Goal: Participate in discussion: Participate in discussion

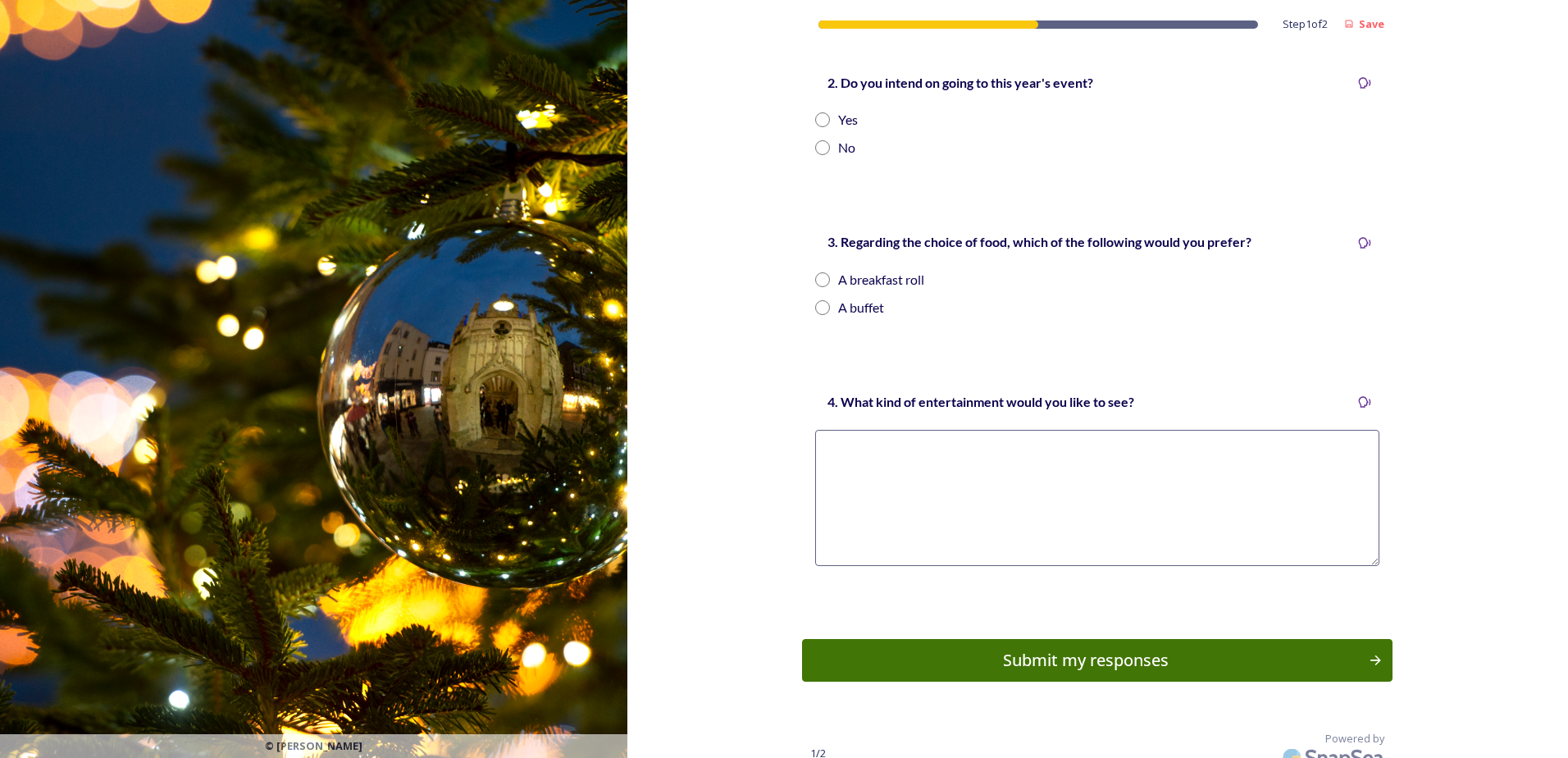
scroll to position [292, 0]
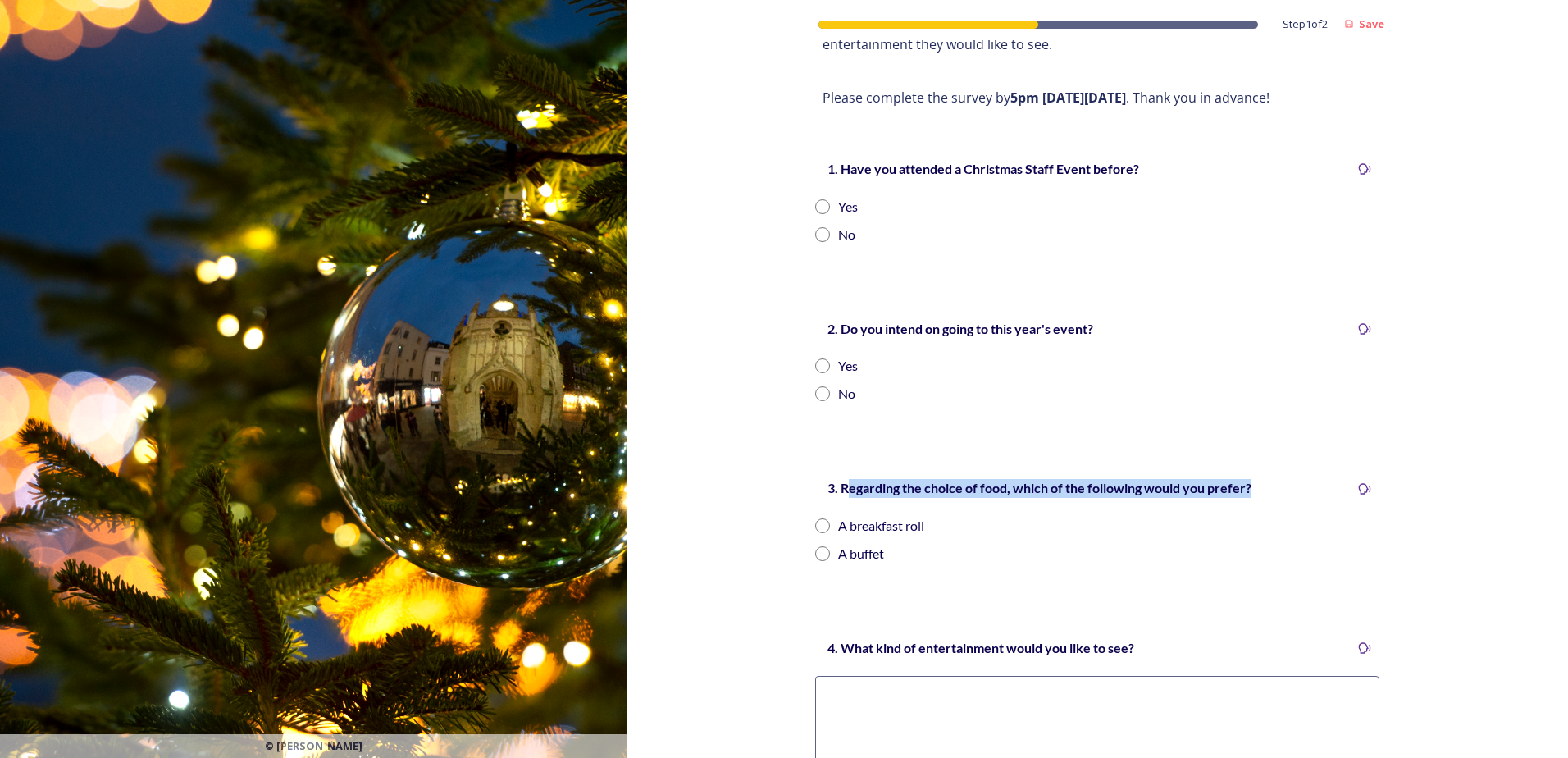
drag, startPoint x: 846, startPoint y: 466, endPoint x: 1283, endPoint y: 440, distance: 437.8
click at [1283, 440] on div "Step 1 of 2 Save Staff Christmas Events 2025 Every year, [PERSON_NAME], [PERSON…" at bounding box center [1097, 365] width 591 height 1314
click at [855, 515] on div "A breakfast roll" at bounding box center [882, 525] width 86 height 19
radio input "true"
click at [817, 358] on input "radio" at bounding box center [822, 365] width 14 height 14
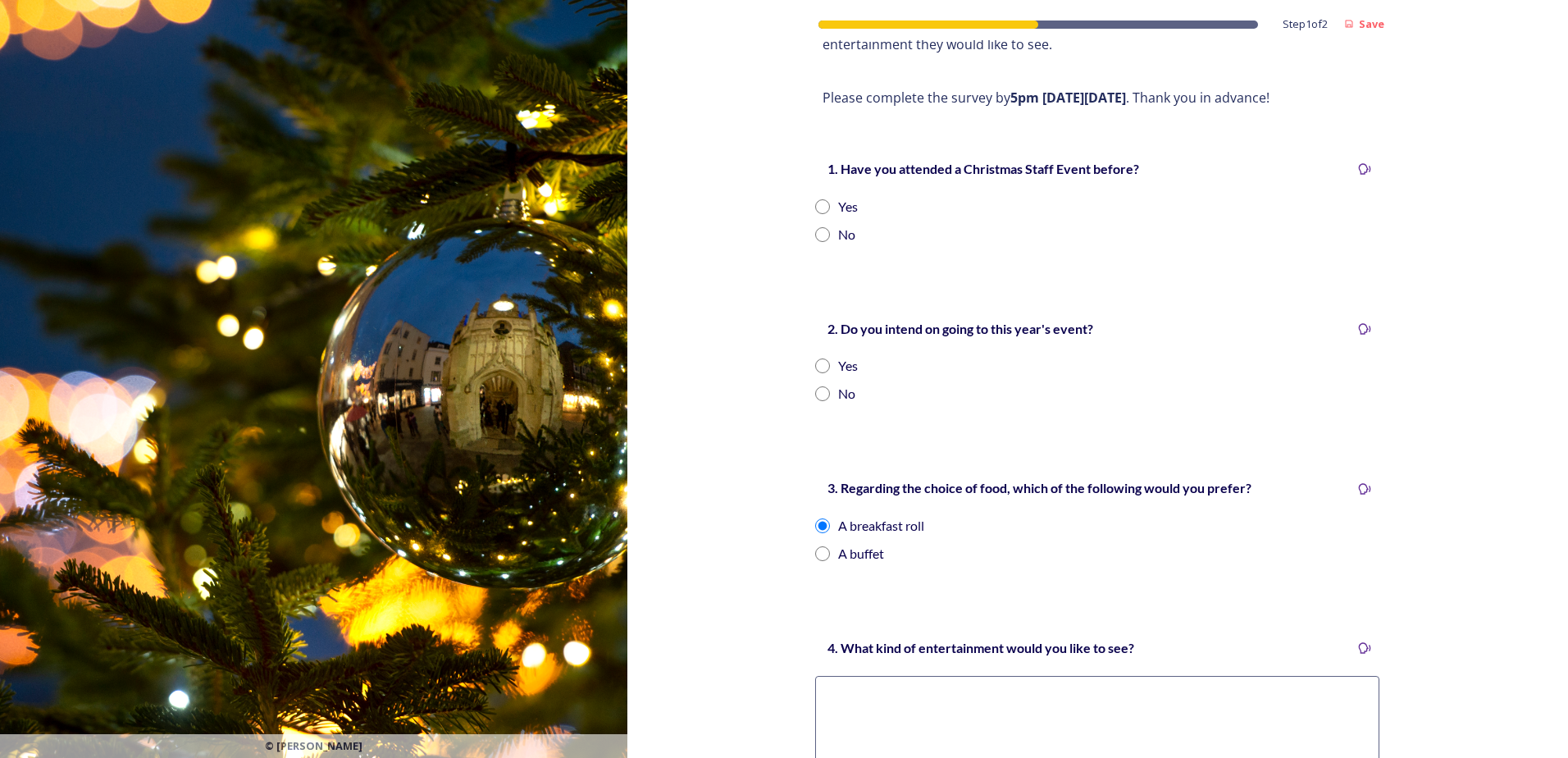
radio input "true"
drag, startPoint x: 817, startPoint y: 189, endPoint x: 834, endPoint y: 206, distance: 24.0
click at [817, 199] on input "radio" at bounding box center [822, 206] width 14 height 14
radio input "true"
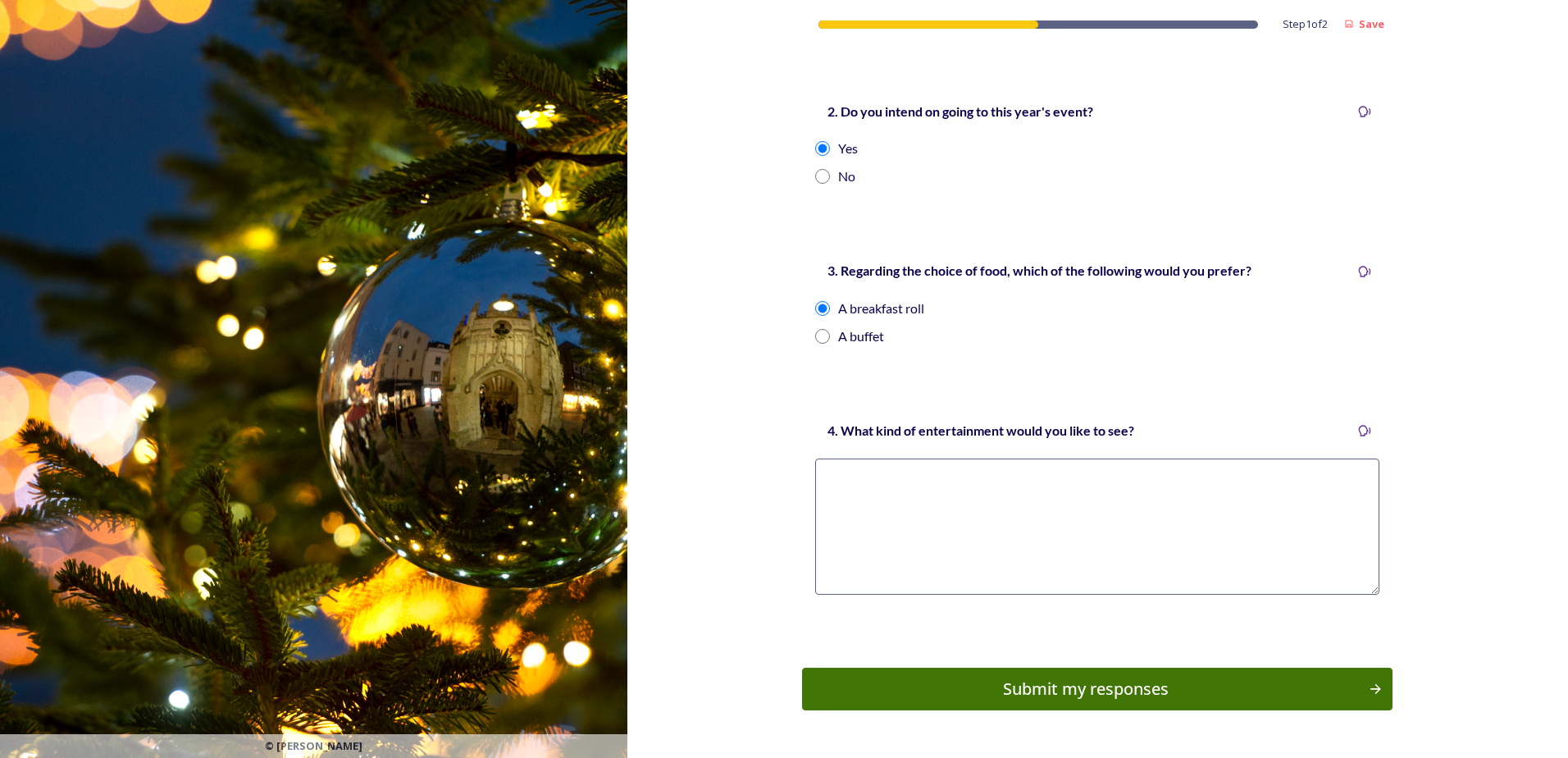
scroll to position [537, 0]
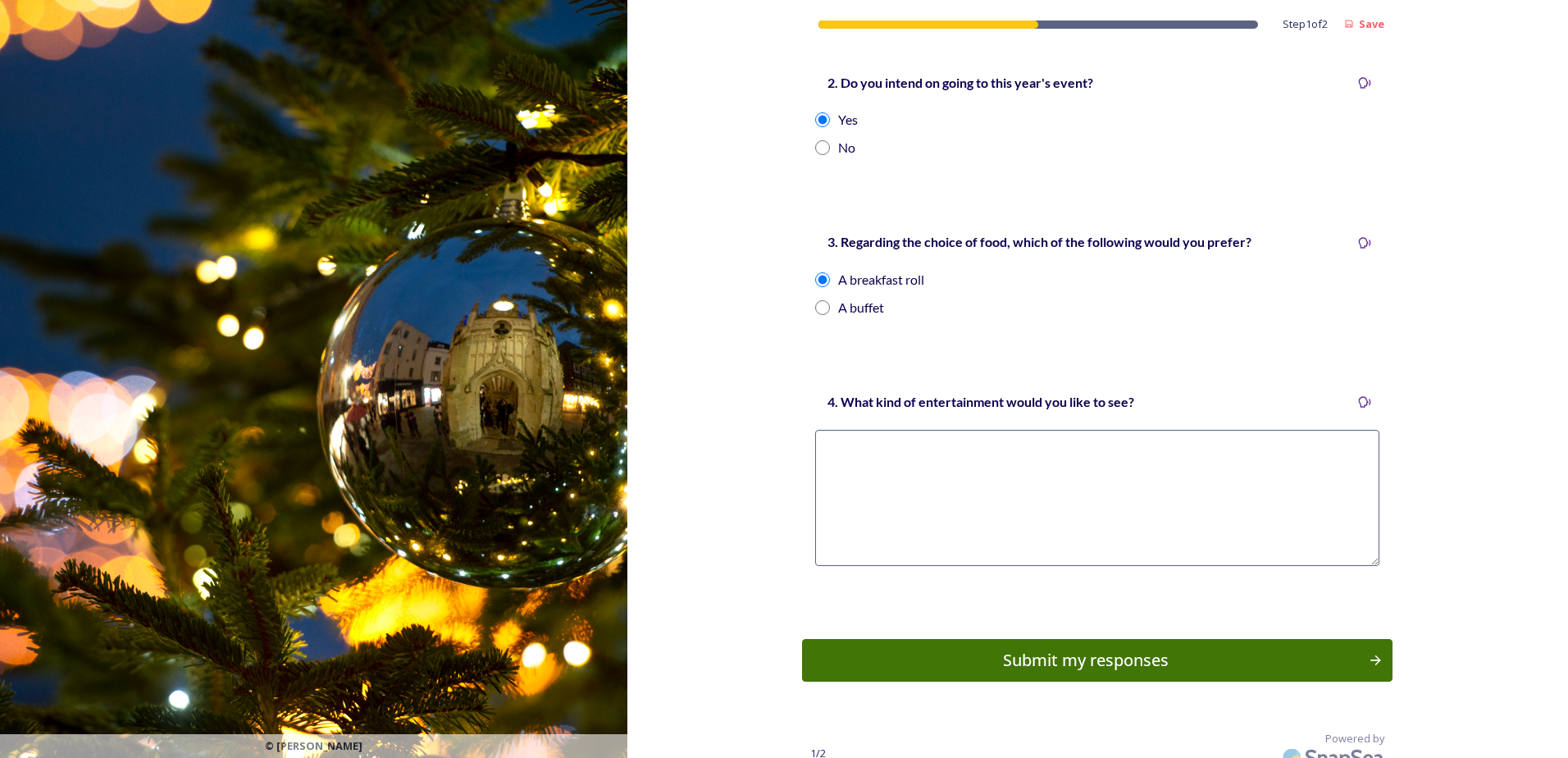
click at [1150, 653] on button "Submit my responses" at bounding box center [1097, 660] width 591 height 42
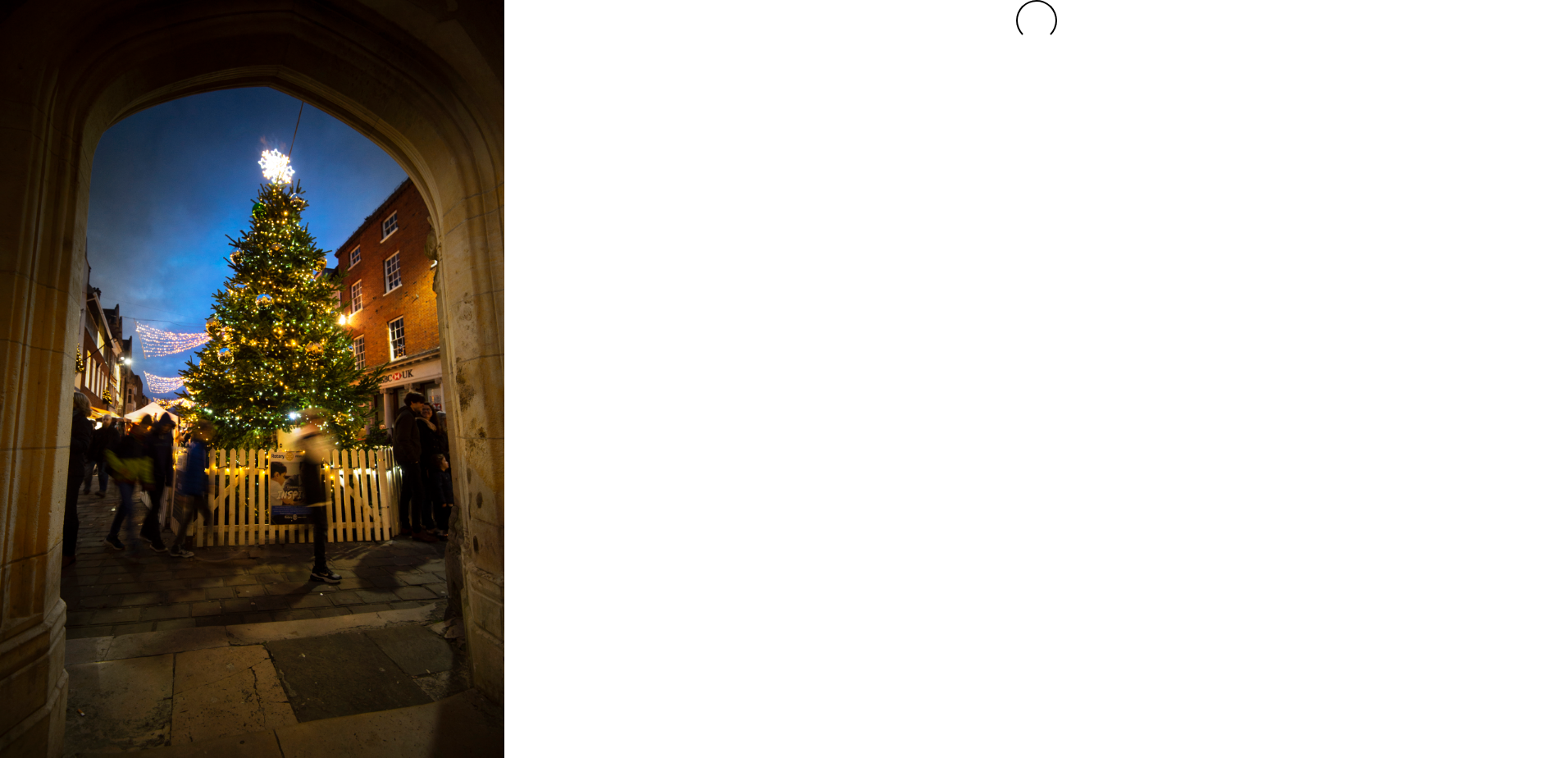
scroll to position [0, 0]
